Goal: Task Accomplishment & Management: Complete application form

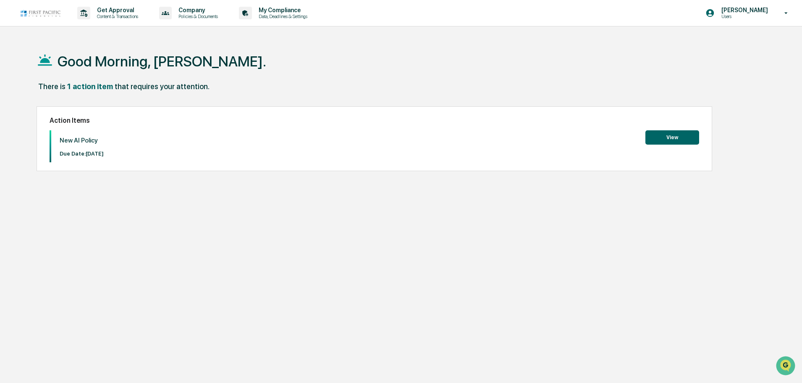
click at [680, 137] on button "View" at bounding box center [673, 137] width 54 height 14
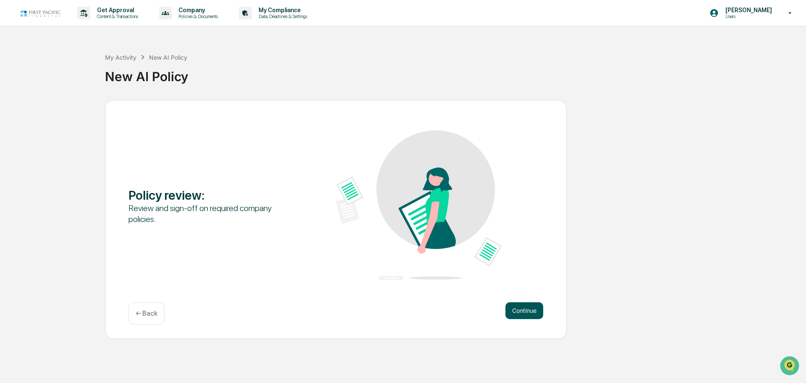
click at [528, 312] on button "Continue" at bounding box center [525, 310] width 38 height 17
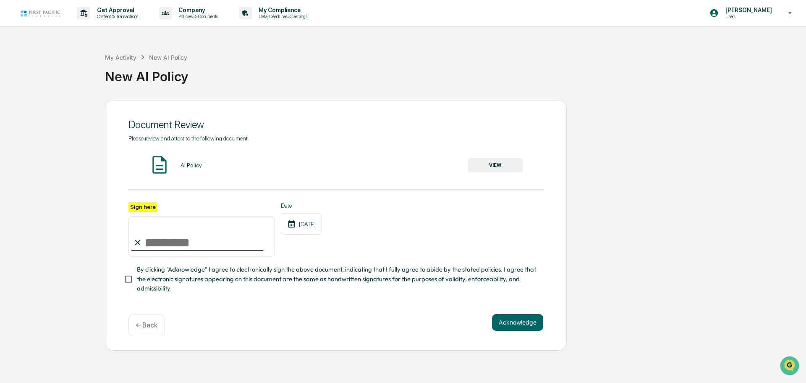
click at [494, 165] on button "VIEW" at bounding box center [495, 165] width 55 height 14
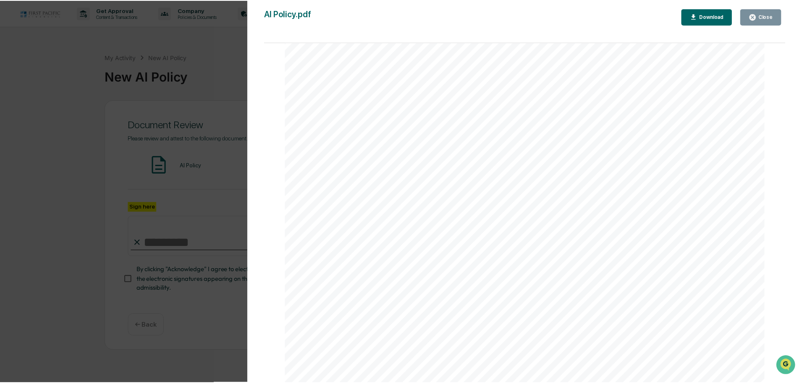
scroll to position [261, 0]
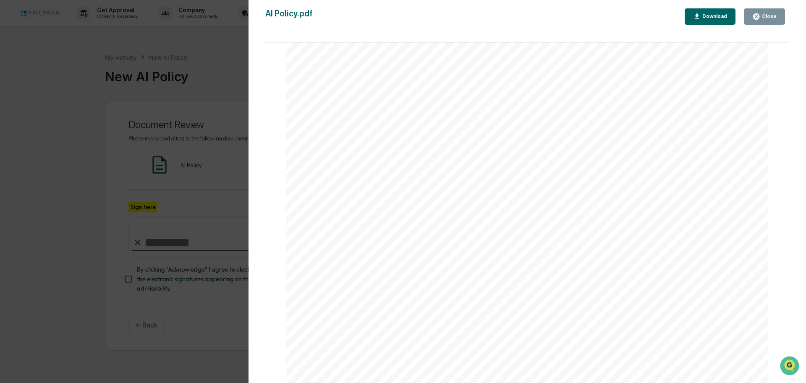
drag, startPoint x: 766, startPoint y: 15, endPoint x: 677, endPoint y: 57, distance: 98.4
click at [766, 15] on div "Close" at bounding box center [769, 16] width 16 height 6
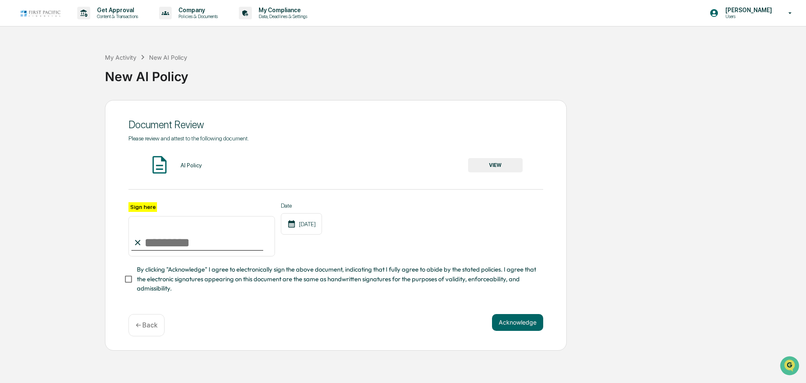
click at [184, 246] on input "Sign here" at bounding box center [202, 236] width 147 height 40
type input "**********"
click at [170, 281] on span "By clicking "Acknowledge" I agree to electronically sign the above document, in…" at bounding box center [337, 279] width 400 height 28
drag, startPoint x: 522, startPoint y: 331, endPoint x: 519, endPoint y: 326, distance: 5.7
click at [519, 326] on div "**********" at bounding box center [336, 225] width 462 height 250
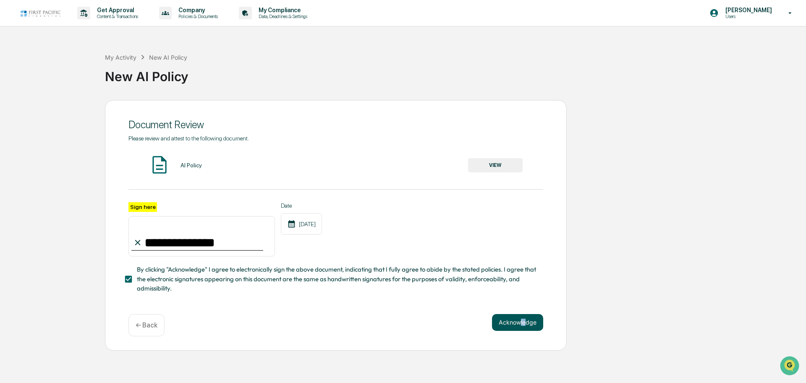
click at [519, 326] on button "Acknowledge" at bounding box center [517, 322] width 51 height 17
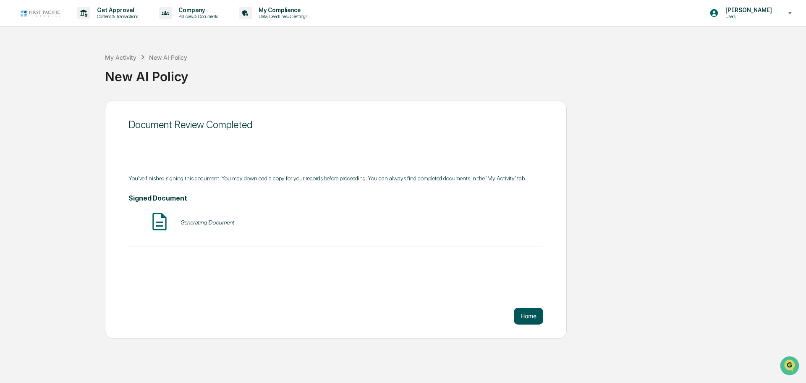
click at [521, 315] on button "Home" at bounding box center [528, 315] width 29 height 17
